Goal: Information Seeking & Learning: Learn about a topic

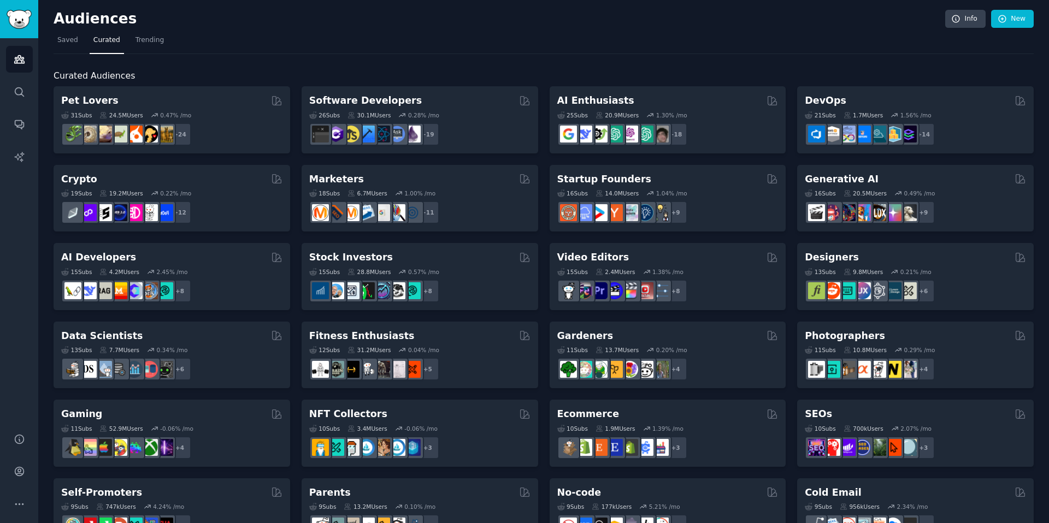
click at [675, 184] on div "Startup Founders" at bounding box center [667, 180] width 221 height 14
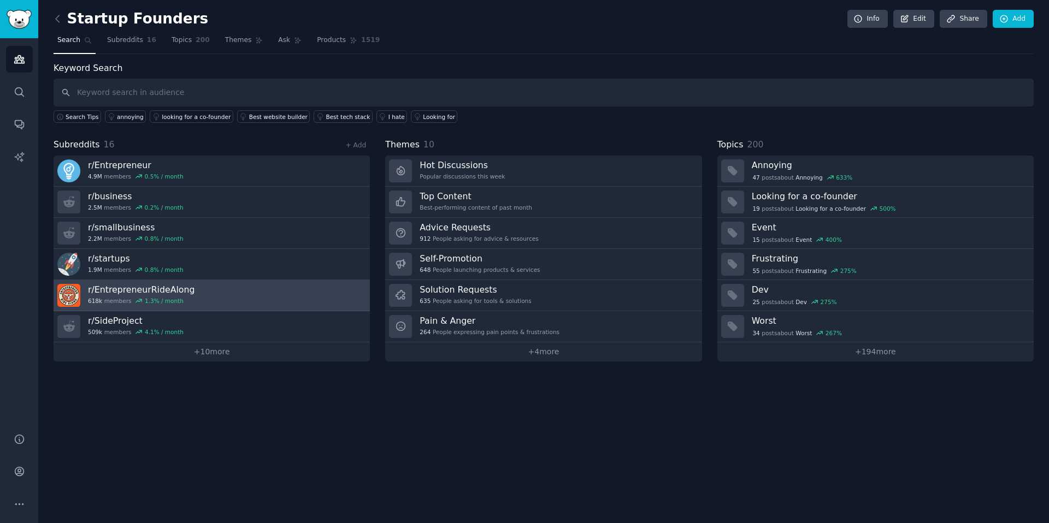
click at [210, 296] on link "r/ EntrepreneurRideAlong 618k members 1.3 % / month" at bounding box center [212, 295] width 316 height 31
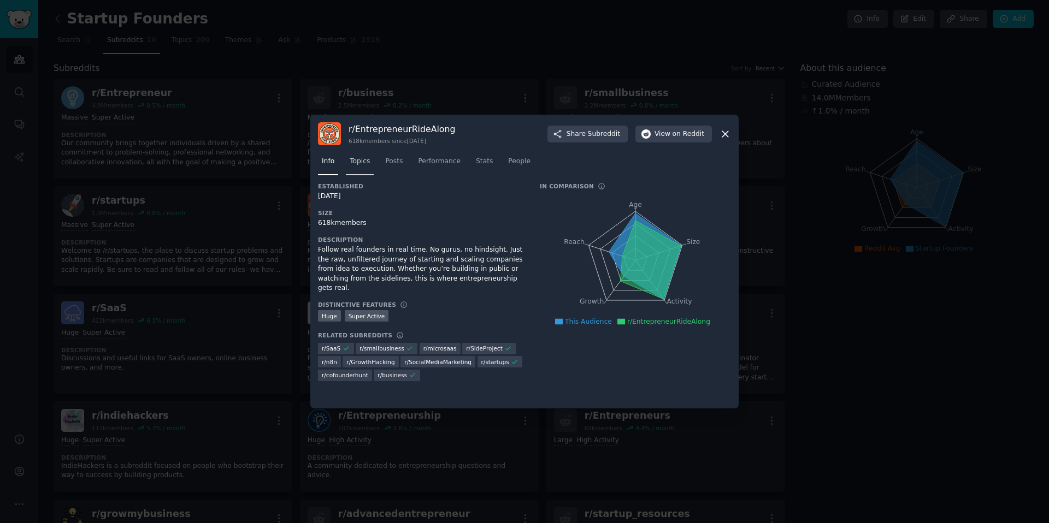
click at [359, 160] on span "Topics" at bounding box center [360, 162] width 20 height 10
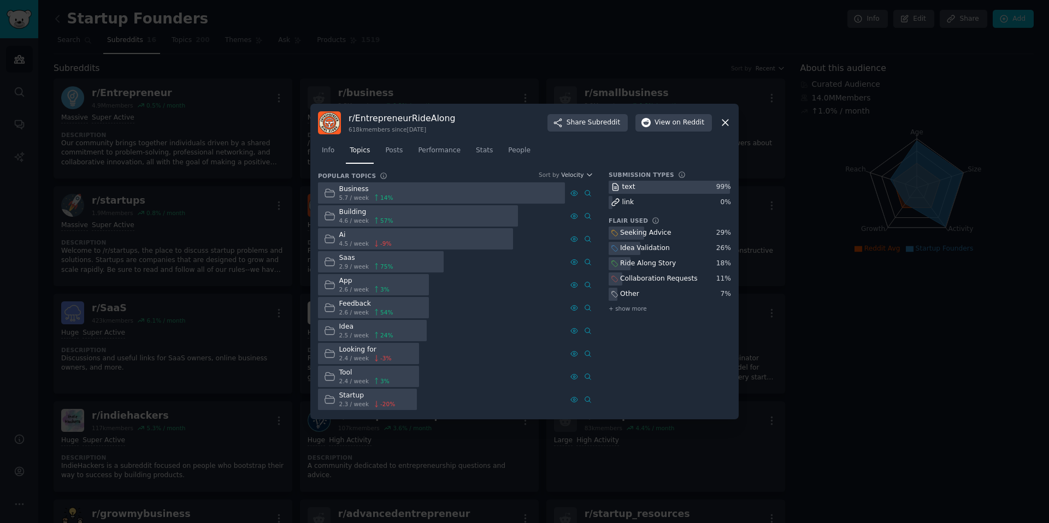
click at [725, 125] on icon at bounding box center [725, 122] width 11 height 11
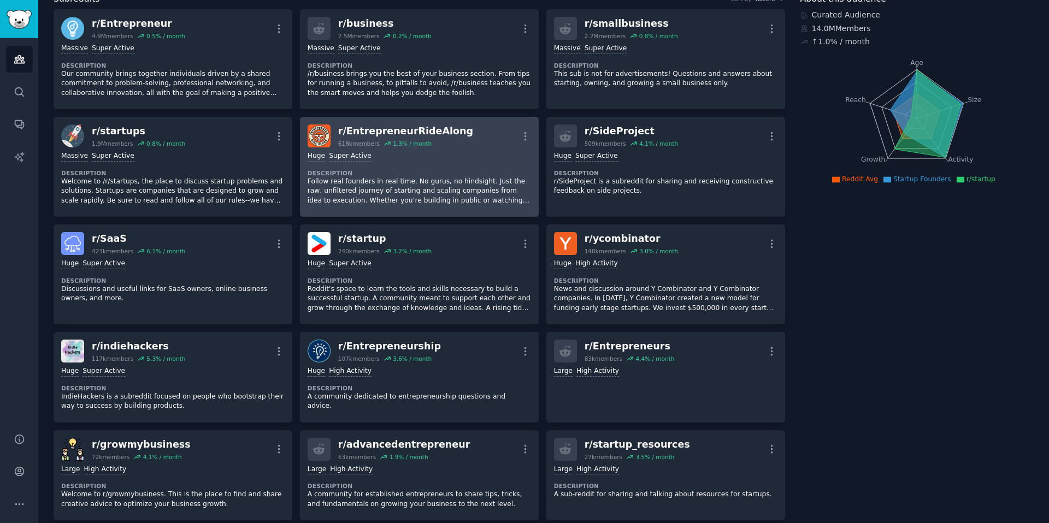
scroll to position [70, 0]
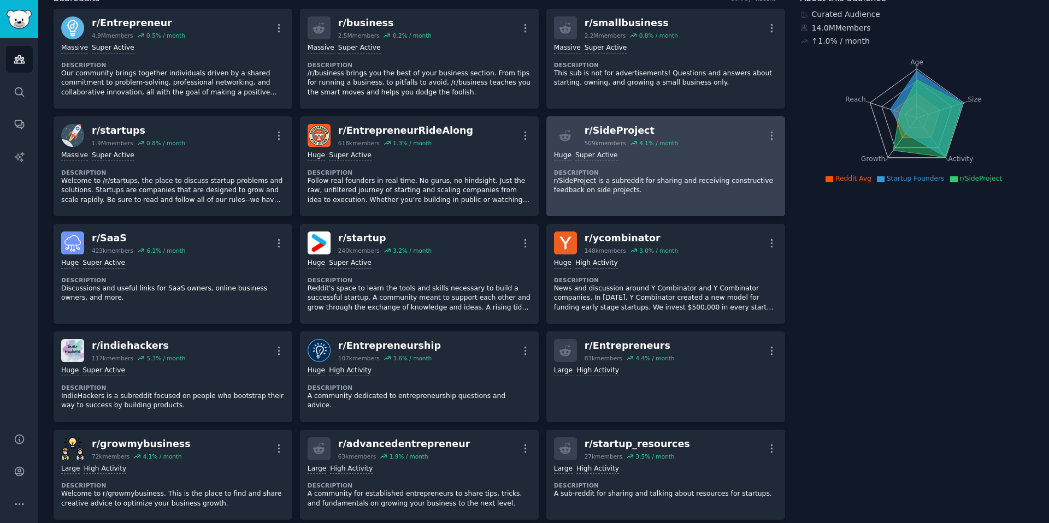
click at [644, 168] on div "Huge Super Active Description r/SideProject is a subreddit for sharing and rece…" at bounding box center [665, 173] width 223 height 52
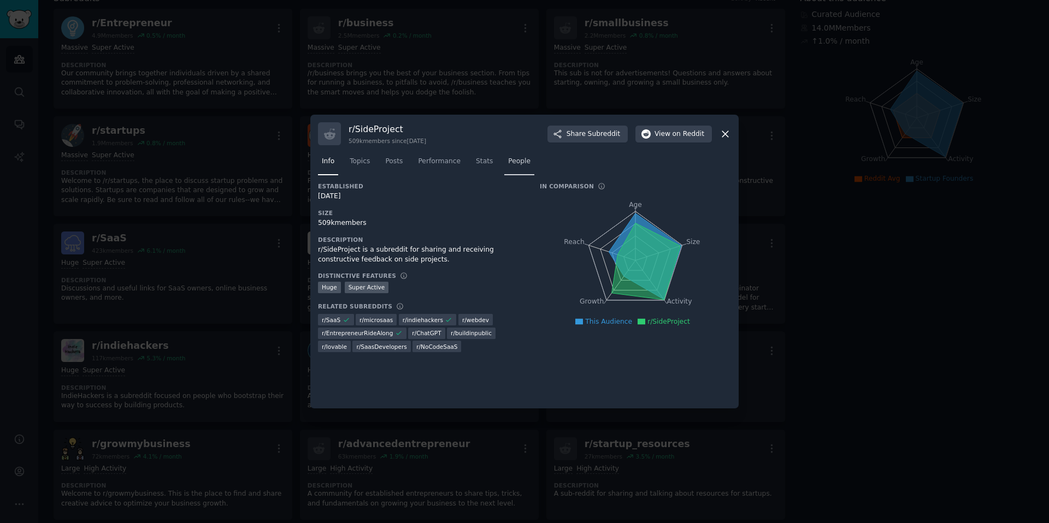
click at [514, 162] on span "People" at bounding box center [519, 162] width 22 height 10
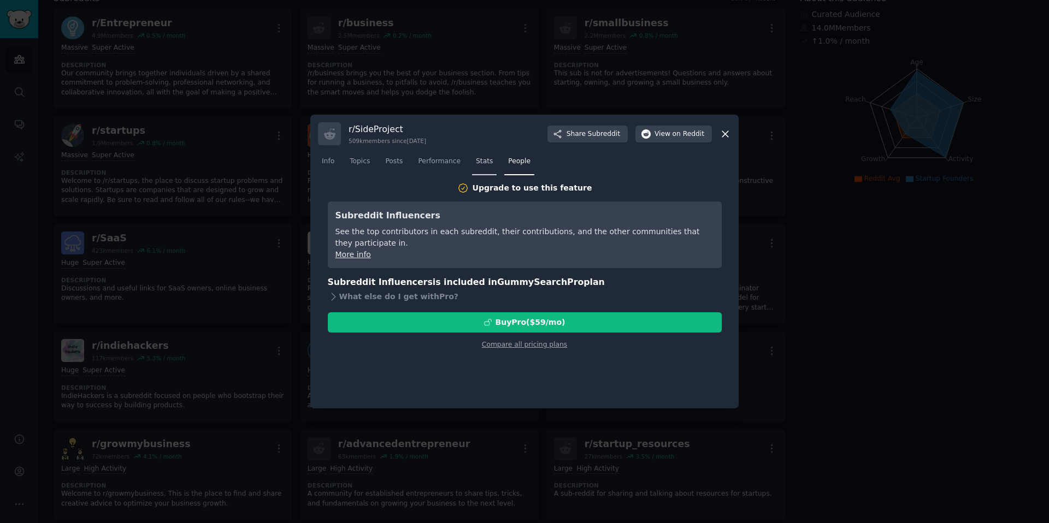
click at [484, 161] on span "Stats" at bounding box center [484, 162] width 17 height 10
click at [441, 159] on span "Performance" at bounding box center [439, 162] width 43 height 10
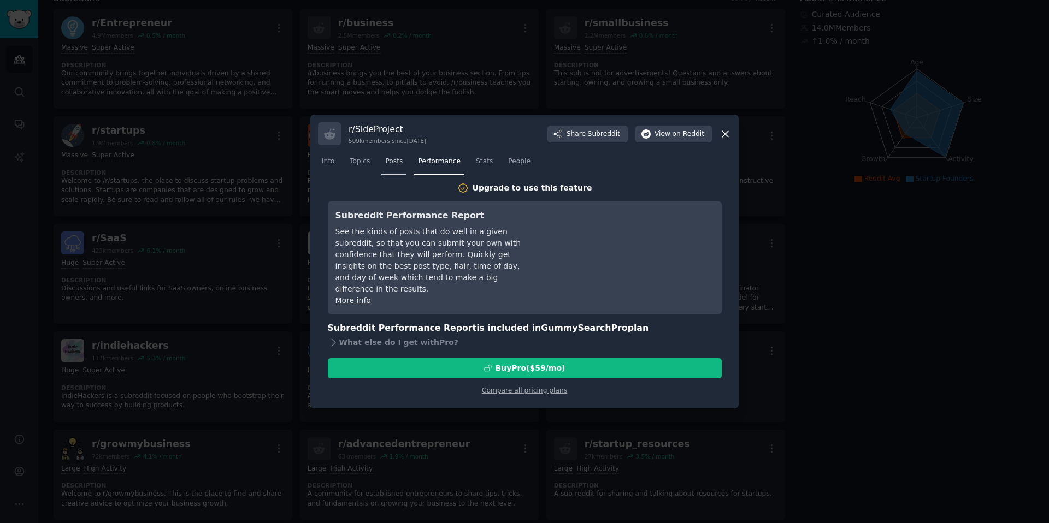
click at [395, 159] on span "Posts" at bounding box center [393, 162] width 17 height 10
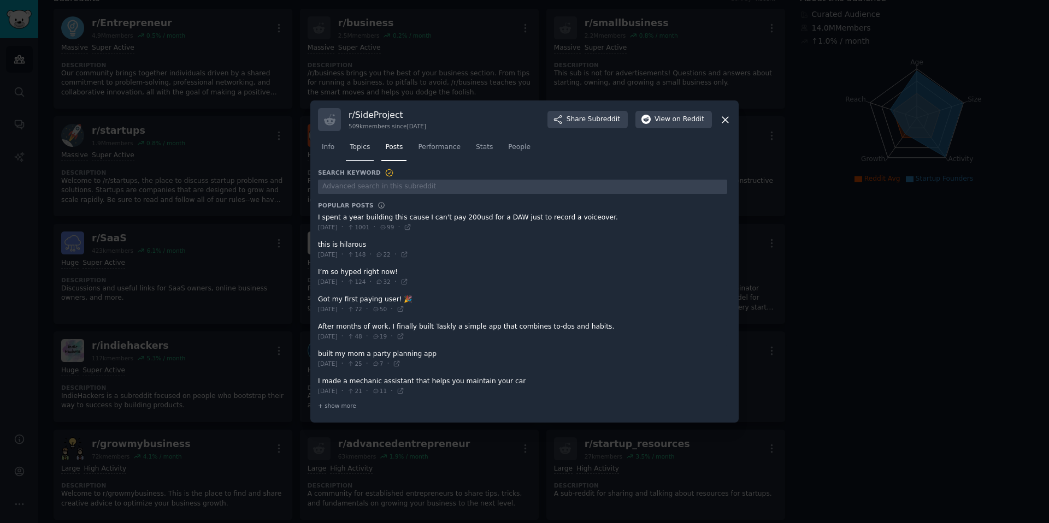
click at [360, 145] on span "Topics" at bounding box center [360, 148] width 20 height 10
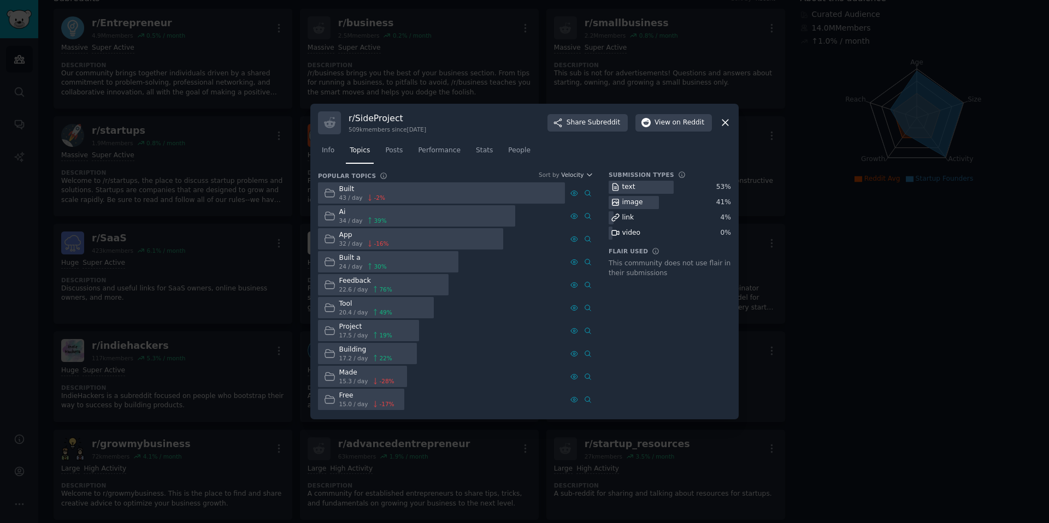
click at [729, 123] on icon at bounding box center [725, 122] width 11 height 11
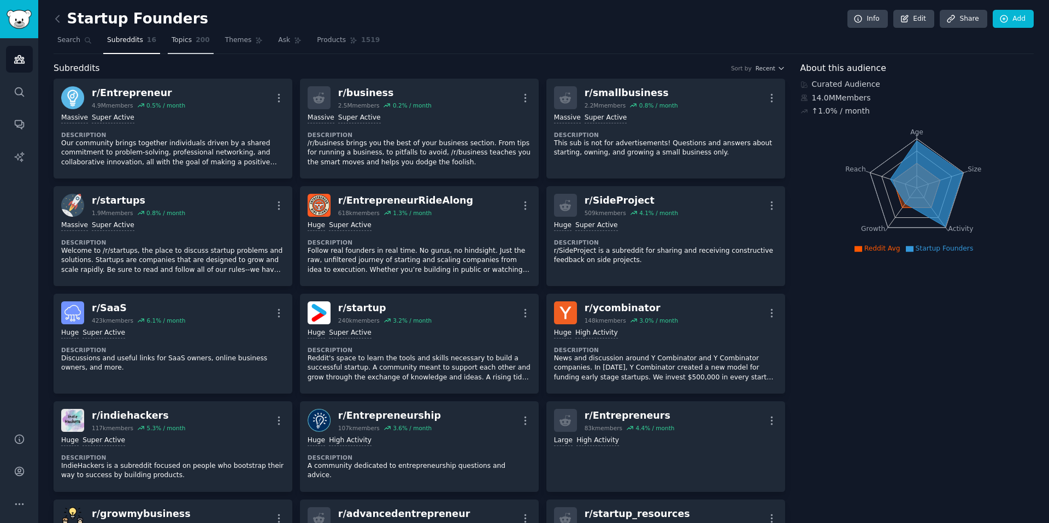
click at [178, 40] on span "Topics" at bounding box center [182, 41] width 20 height 10
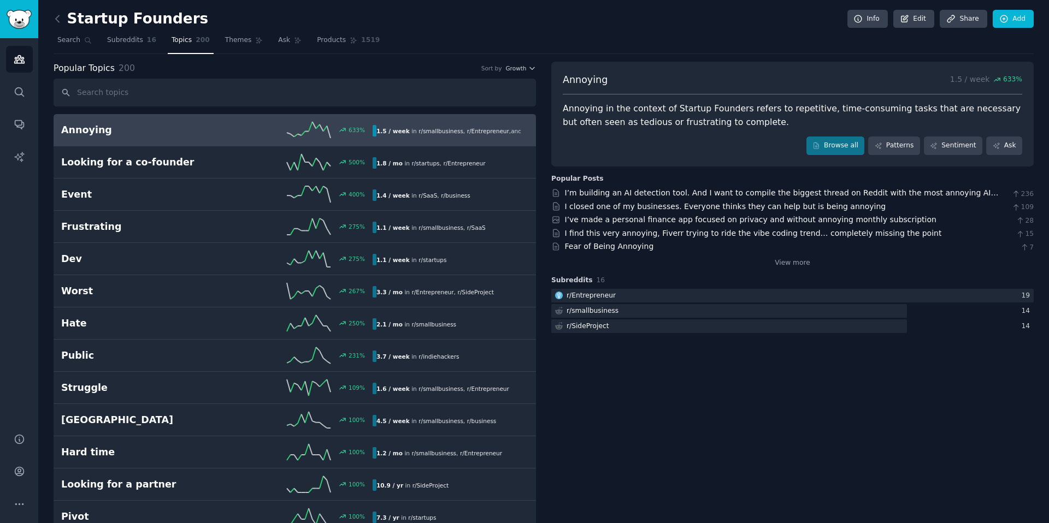
click at [96, 133] on h2 "Annoying" at bounding box center [139, 130] width 156 height 14
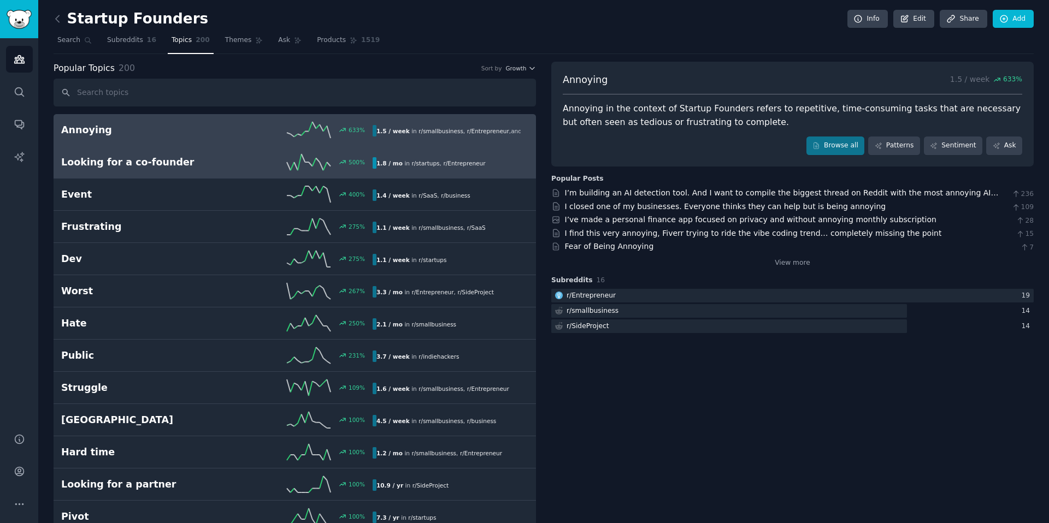
click at [89, 163] on h2 "Looking for a co-founder" at bounding box center [139, 163] width 156 height 14
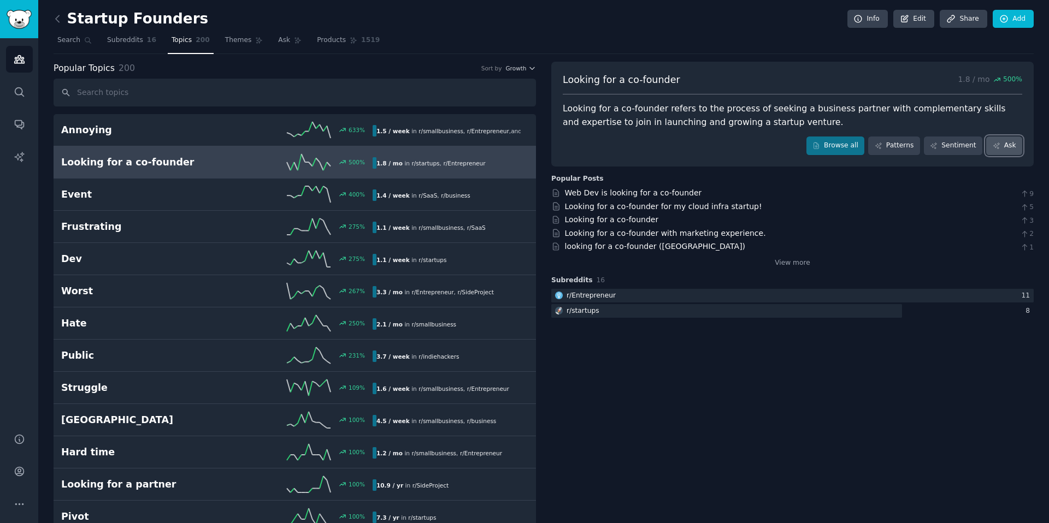
click at [994, 151] on link "Ask" at bounding box center [1004, 146] width 36 height 19
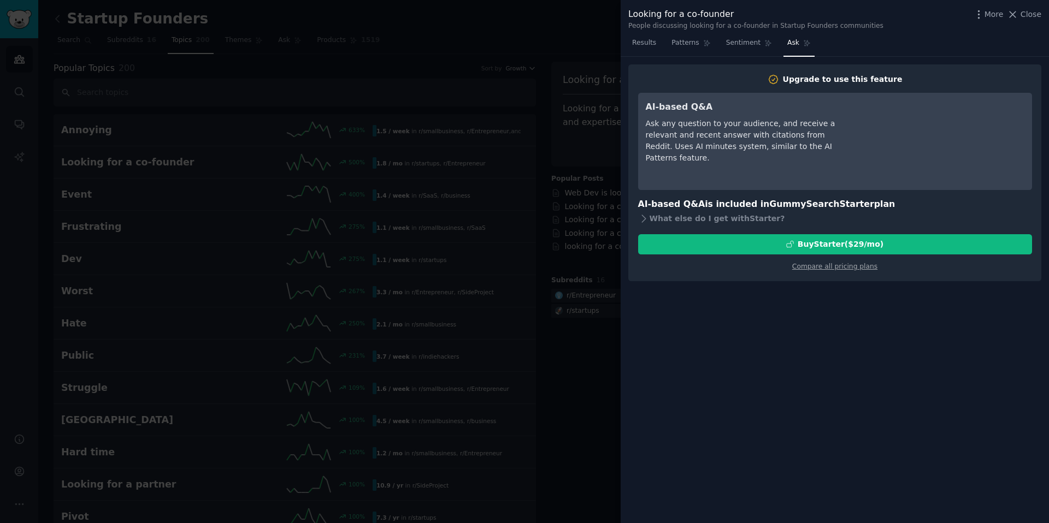
click at [591, 40] on div at bounding box center [524, 261] width 1049 height 523
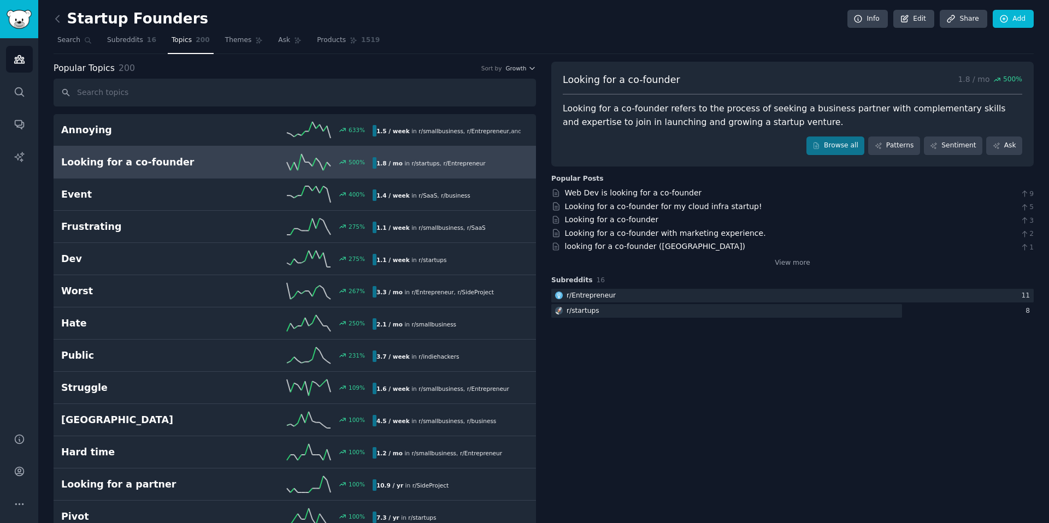
scroll to position [111, 0]
click at [60, 42] on span "Search" at bounding box center [68, 41] width 23 height 10
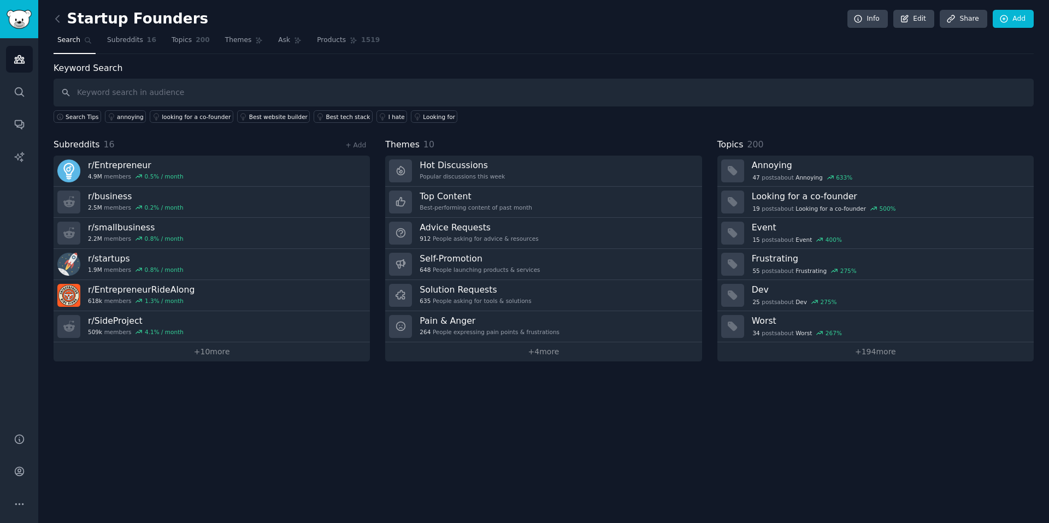
click at [60, 42] on span "Search" at bounding box center [68, 41] width 23 height 10
click at [24, 25] on img "Sidebar" at bounding box center [19, 19] width 25 height 19
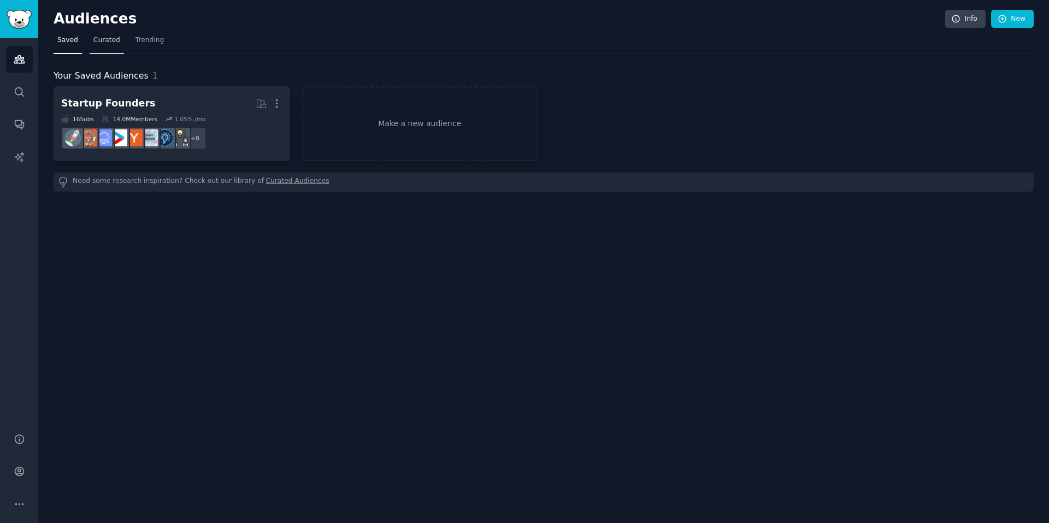
click at [112, 38] on span "Curated" at bounding box center [106, 41] width 27 height 10
